Goal: Find specific page/section: Find specific page/section

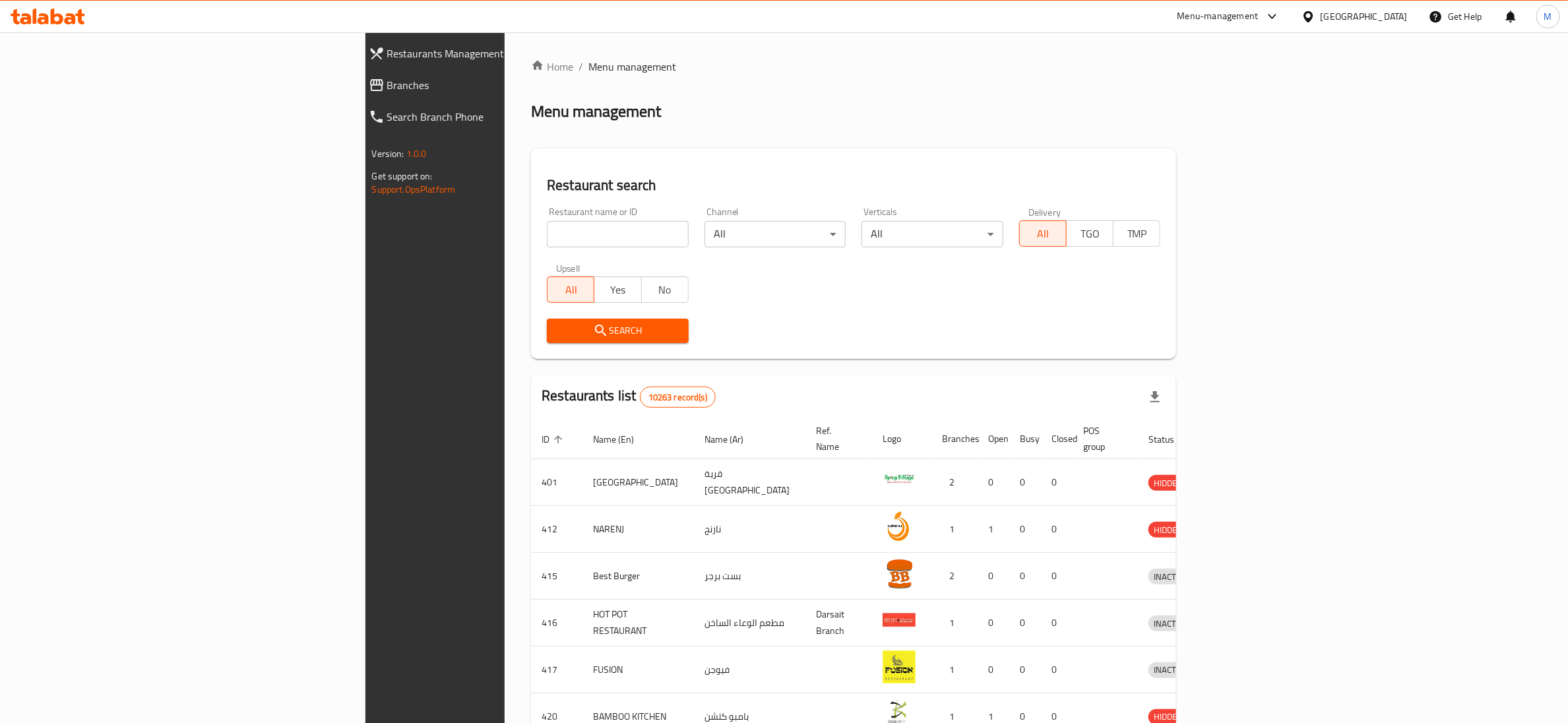
click at [1407, 14] on div "Oman" at bounding box center [1364, 16] width 87 height 14
click at [1243, 140] on div "[GEOGRAPHIC_DATA]" at bounding box center [1309, 136] width 198 height 30
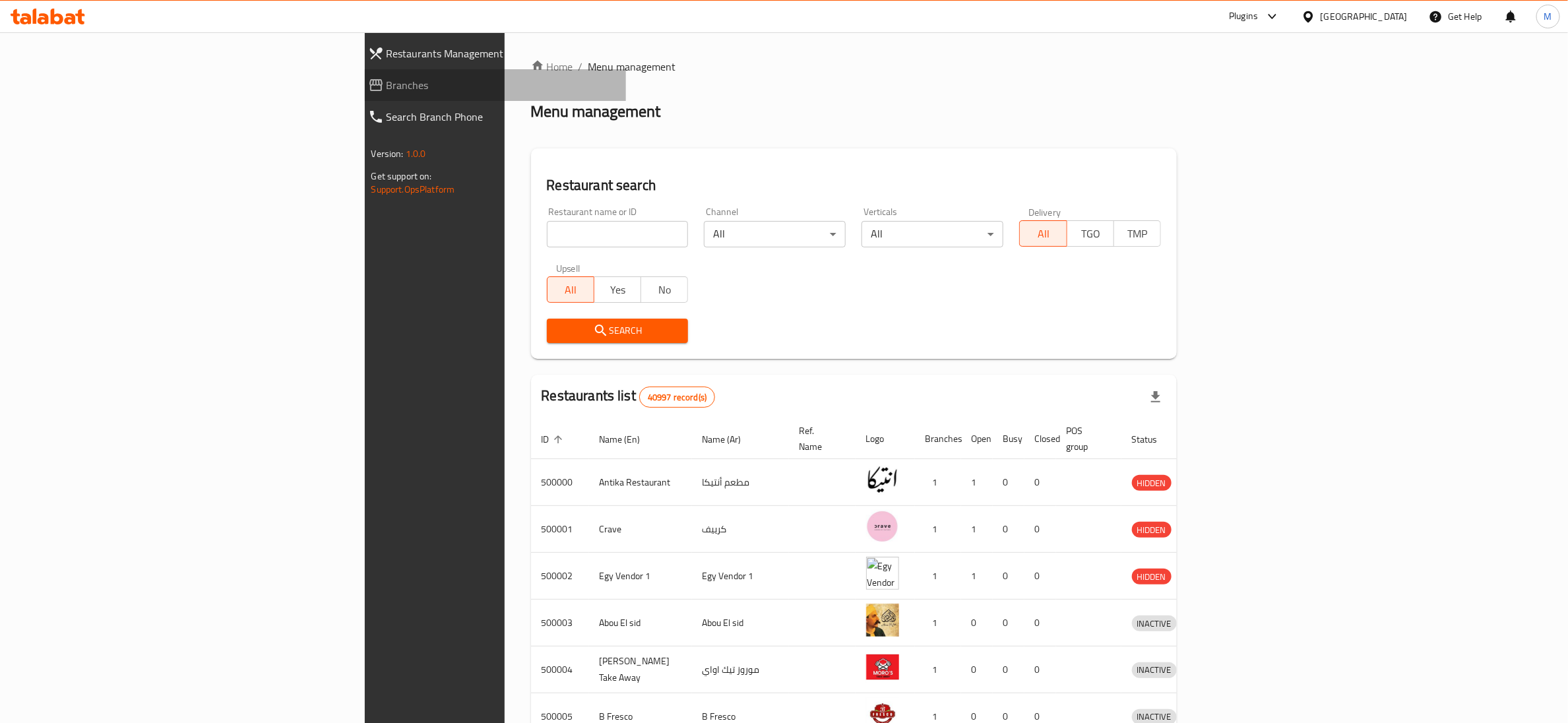
click at [387, 84] on span "Branches" at bounding box center [502, 85] width 230 height 16
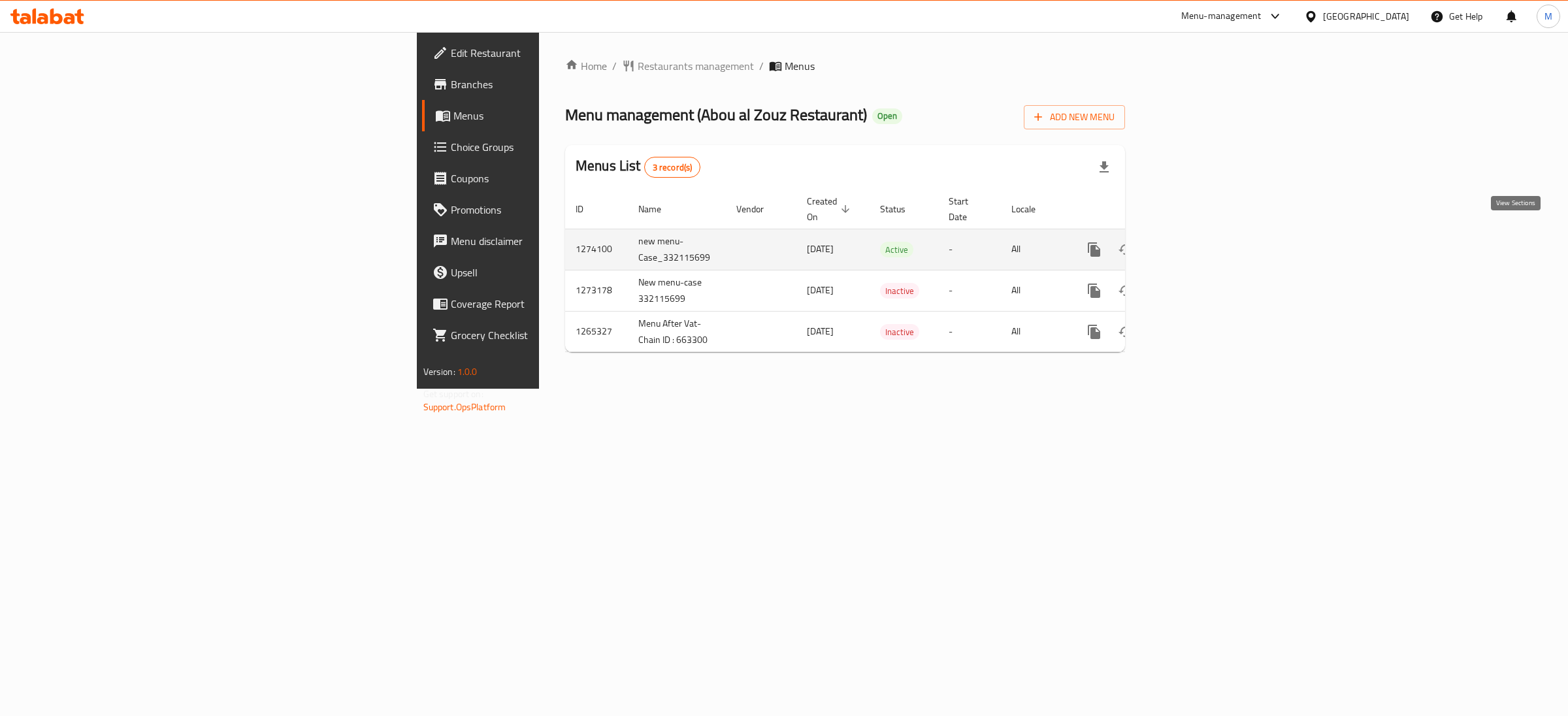
click at [1194, 244] on icon "enhanced table" at bounding box center [1189, 250] width 12 height 12
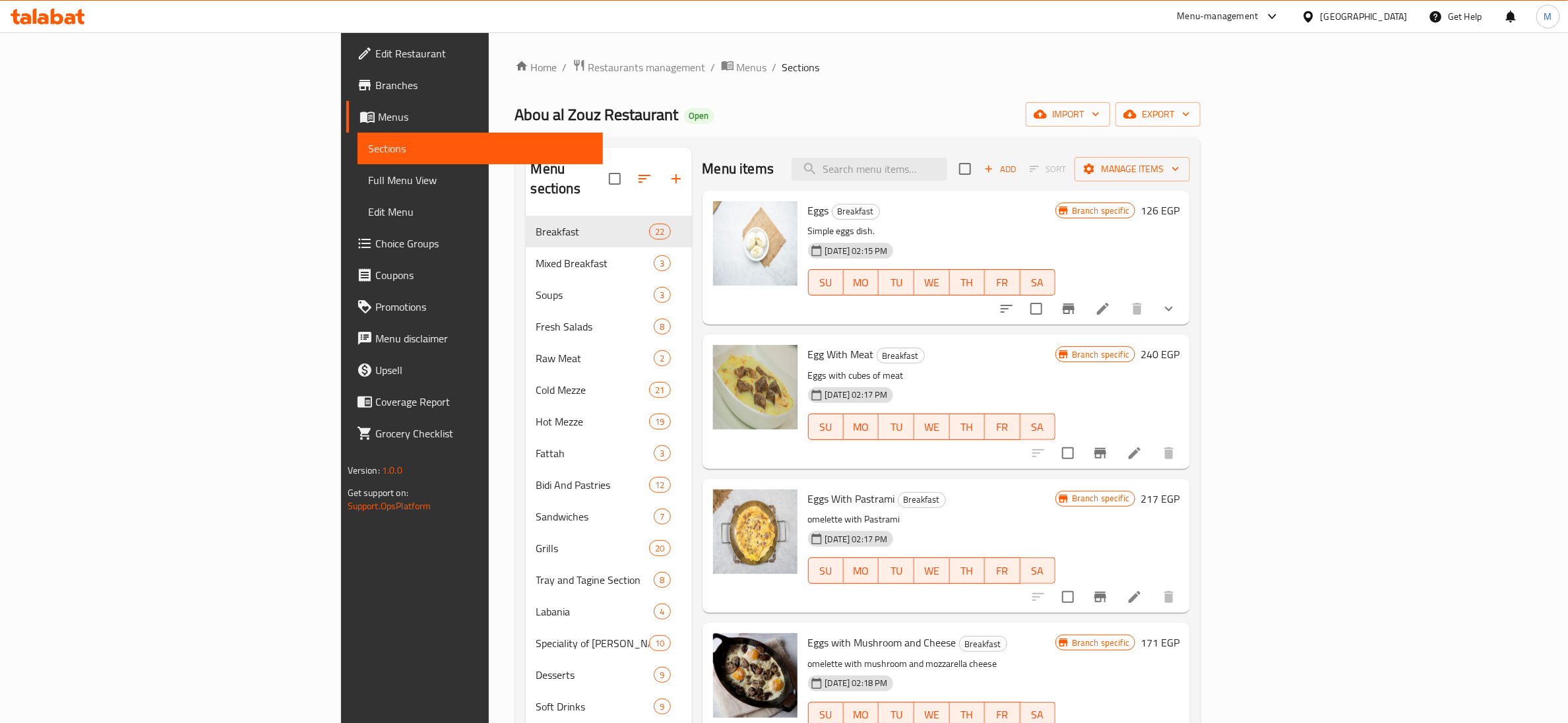
click at [598, 107] on div "Abou al Zouz Restaurant Open import export" at bounding box center [858, 114] width 686 height 25
click at [357, 89] on icon at bounding box center [365, 85] width 16 height 16
